Goal: Task Accomplishment & Management: Use online tool/utility

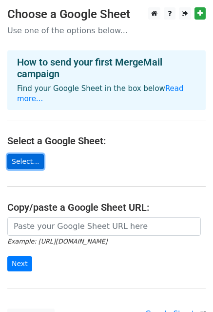
click at [24, 155] on link "Select..." at bounding box center [25, 161] width 37 height 15
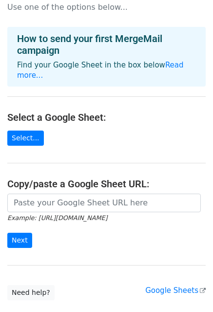
scroll to position [41, 0]
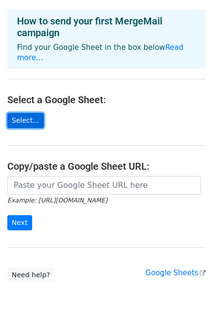
click at [17, 113] on link "Select..." at bounding box center [25, 120] width 37 height 15
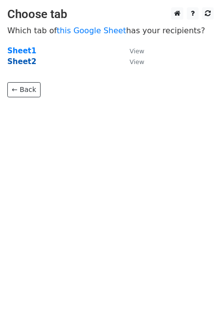
click at [21, 59] on strong "Sheet2" at bounding box center [21, 61] width 29 height 9
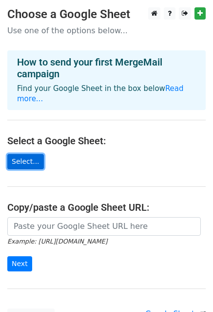
click at [24, 154] on link "Select..." at bounding box center [25, 161] width 37 height 15
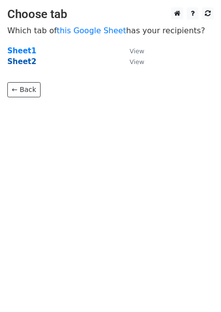
click at [20, 63] on strong "Sheet2" at bounding box center [21, 61] width 29 height 9
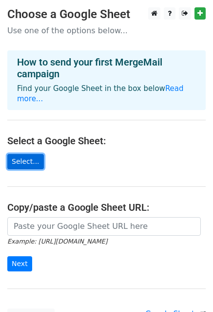
click at [33, 154] on link "Select..." at bounding box center [25, 161] width 37 height 15
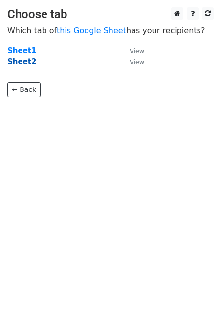
click at [24, 64] on strong "Sheet2" at bounding box center [21, 61] width 29 height 9
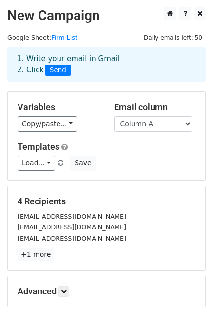
scroll to position [105, 0]
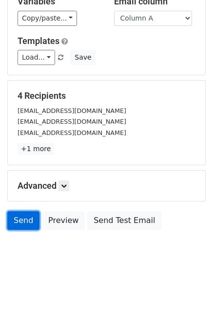
click at [31, 224] on link "Send" at bounding box center [23, 220] width 32 height 19
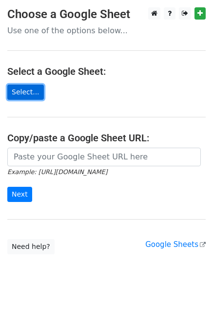
click at [26, 89] on link "Select..." at bounding box center [25, 91] width 37 height 15
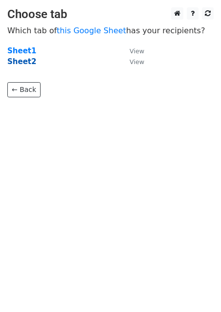
click at [21, 63] on strong "Sheet2" at bounding box center [21, 61] width 29 height 9
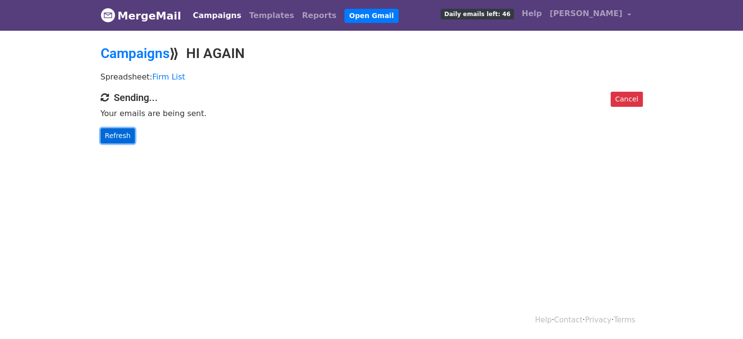
click at [105, 135] on link "Refresh" at bounding box center [118, 135] width 35 height 15
